Goal: Navigation & Orientation: Find specific page/section

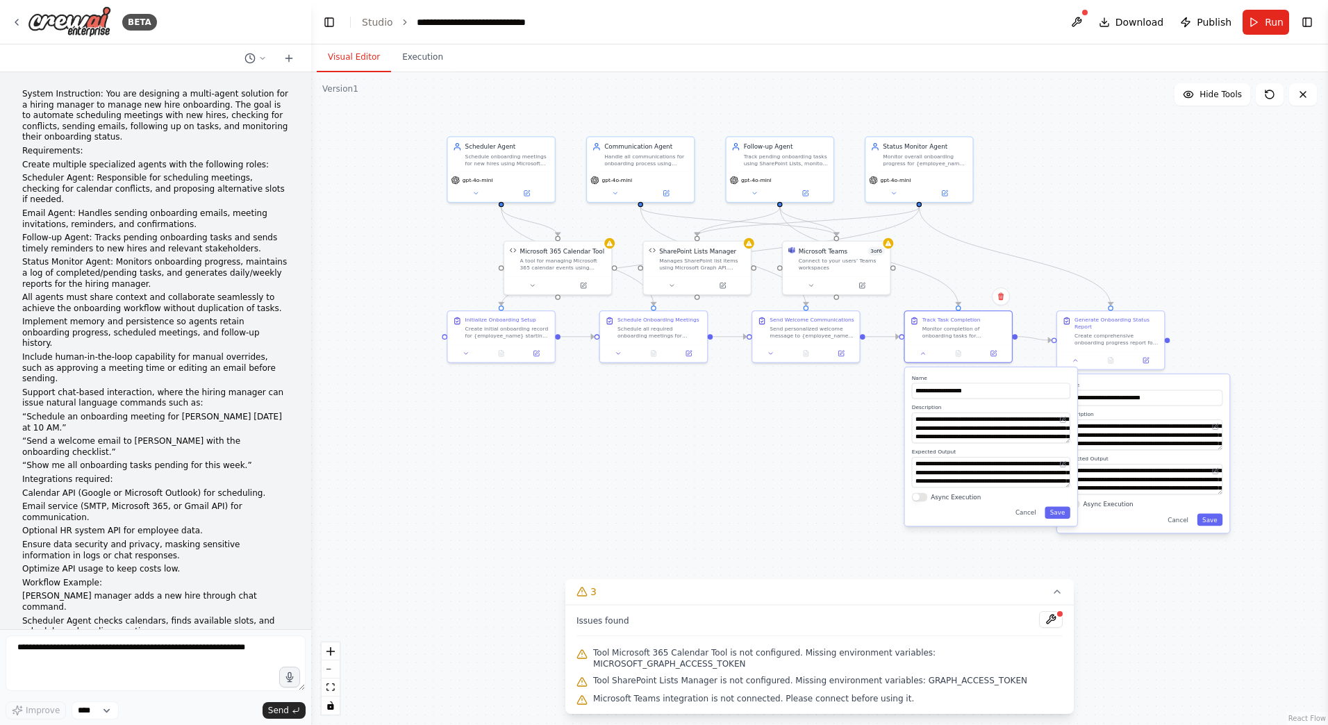
scroll to position [9093, 0]
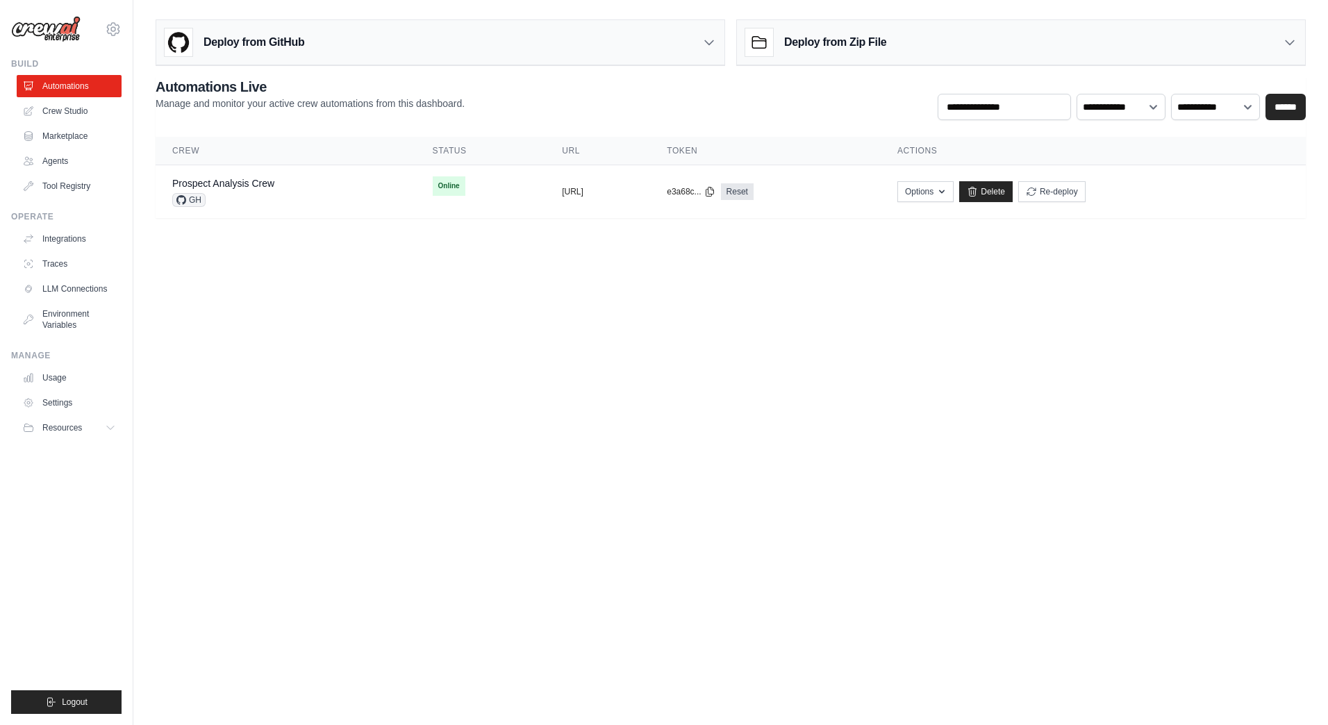
drag, startPoint x: 68, startPoint y: 138, endPoint x: 151, endPoint y: 155, distance: 85.1
click at [68, 138] on link "Marketplace" at bounding box center [69, 136] width 105 height 22
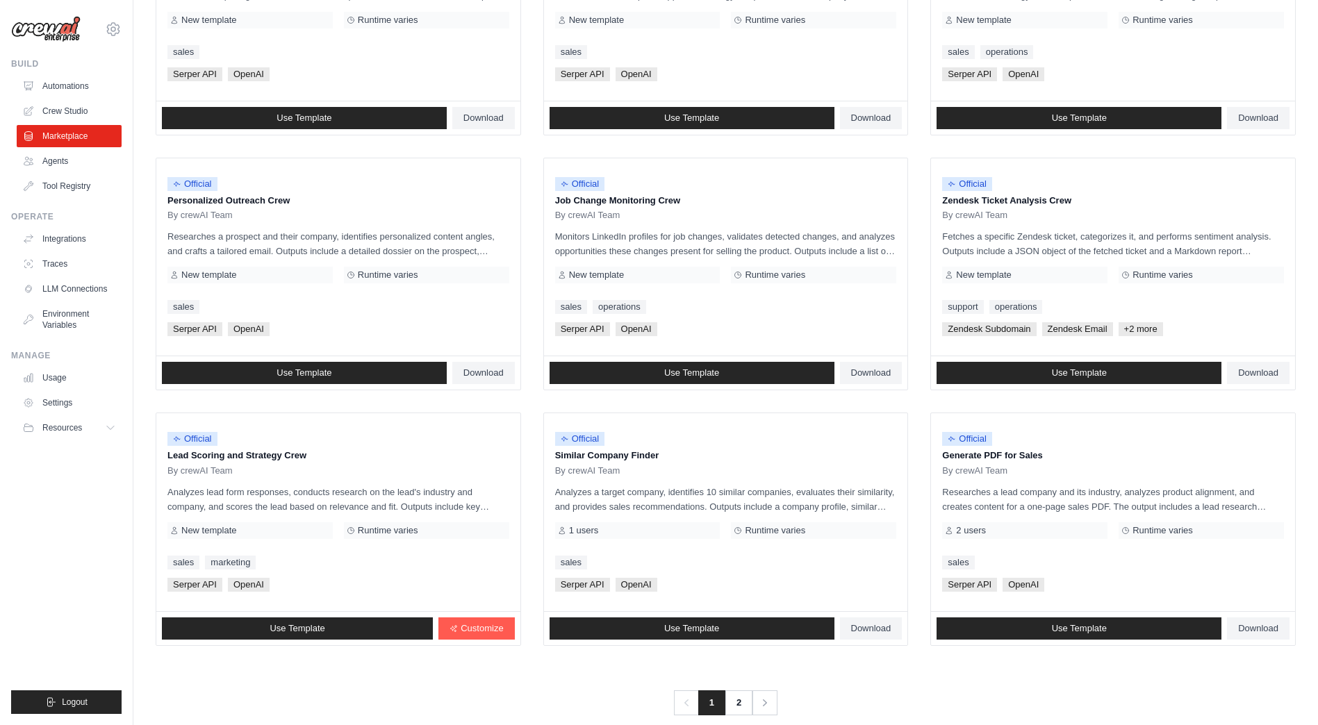
scroll to position [556, 0]
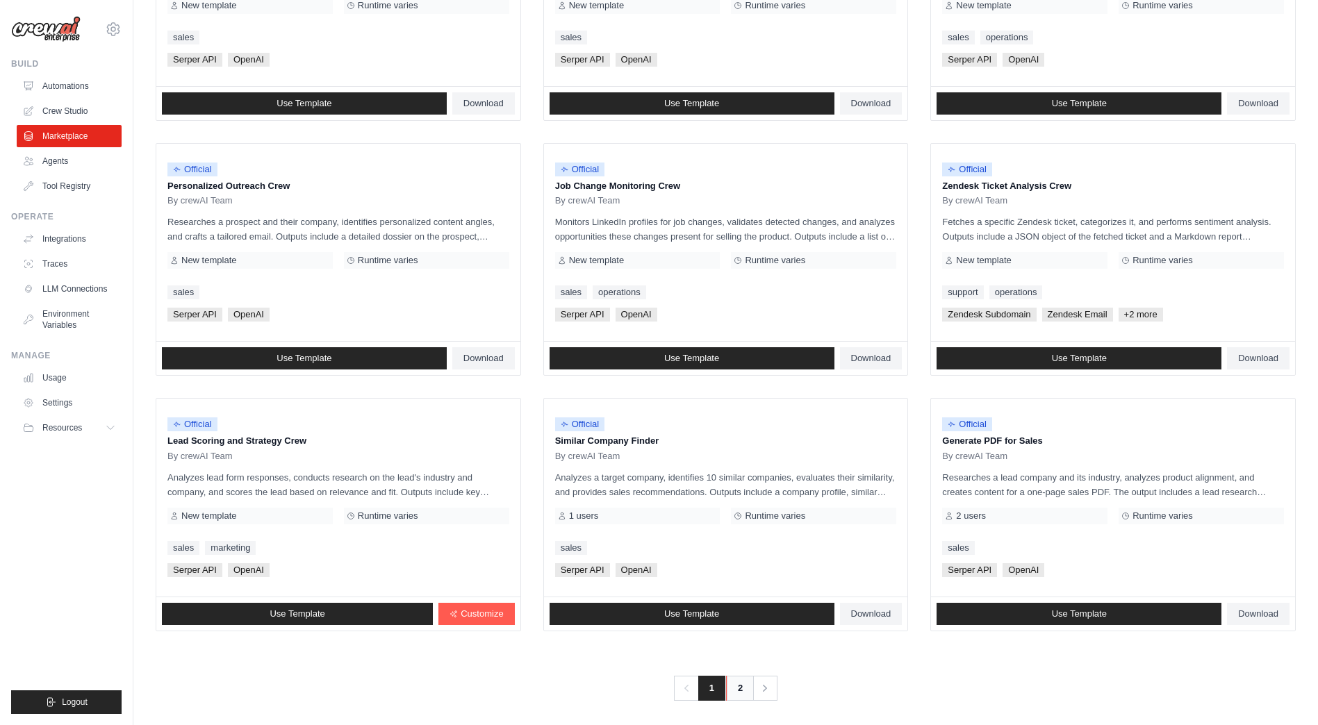
click at [743, 690] on link "2" at bounding box center [740, 688] width 28 height 25
